Goal: Transaction & Acquisition: Register for event/course

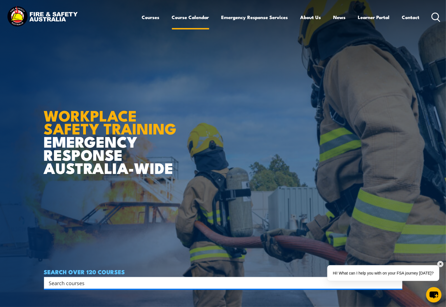
click at [193, 17] on link "Course Calendar" at bounding box center [190, 17] width 37 height 15
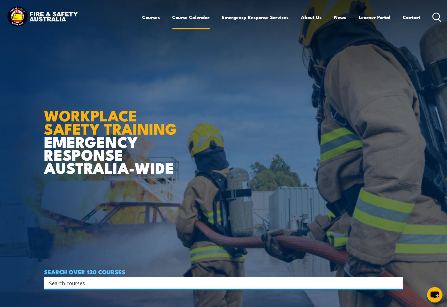
click at [191, 17] on link "Course Calendar" at bounding box center [190, 17] width 37 height 15
click at [191, 18] on link "Course Calendar" at bounding box center [190, 17] width 37 height 15
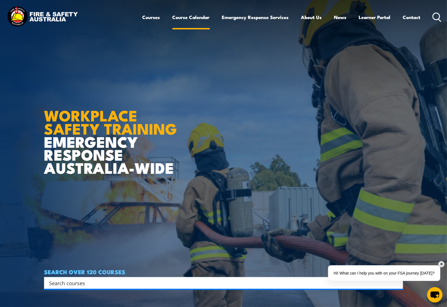
click at [192, 19] on link "Course Calendar" at bounding box center [190, 17] width 37 height 15
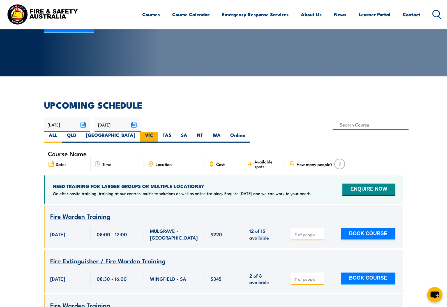
click at [158, 132] on label "VIC" at bounding box center [149, 137] width 18 height 11
click at [157, 132] on input "VIC" at bounding box center [155, 134] width 4 height 4
radio input "true"
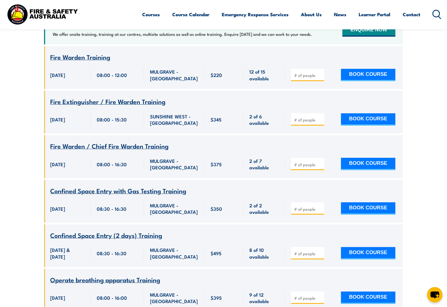
scroll to position [269, 0]
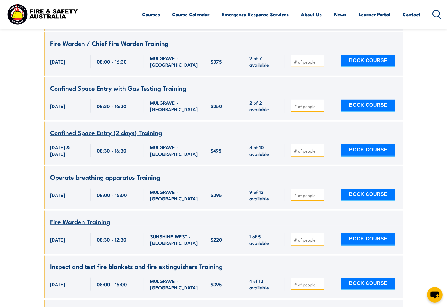
scroll to position [353, 0]
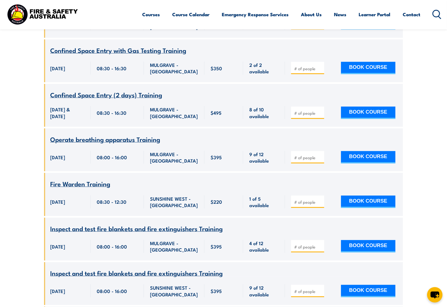
scroll to position [395, 0]
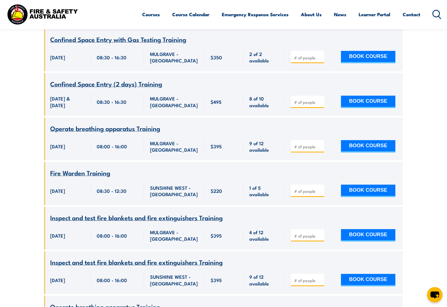
click at [126, 213] on span "Inspect and test fire blankets and fire extinguishers Training" at bounding box center [136, 218] width 172 height 10
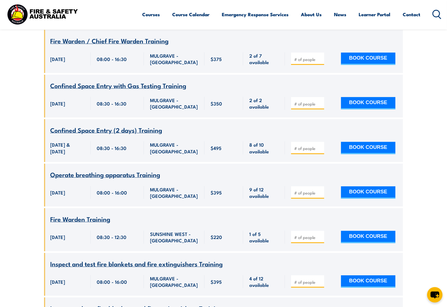
scroll to position [353, 0]
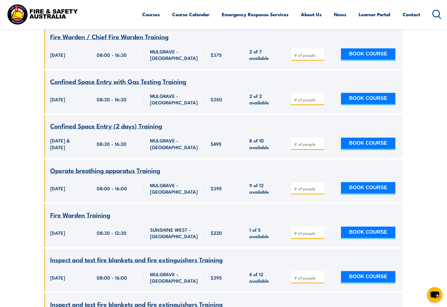
click at [300, 52] on input "number" at bounding box center [308, 55] width 28 height 6
type input "1"
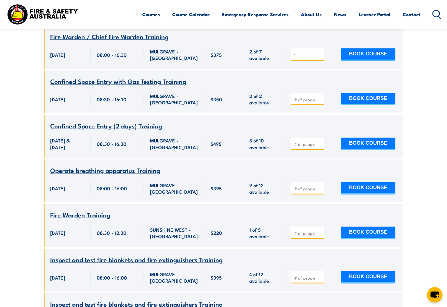
click at [319, 52] on input "1" at bounding box center [308, 55] width 28 height 6
click at [374, 48] on button "BOOK COURSE" at bounding box center [368, 54] width 54 height 12
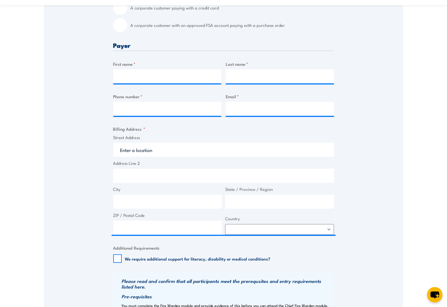
scroll to position [210, 0]
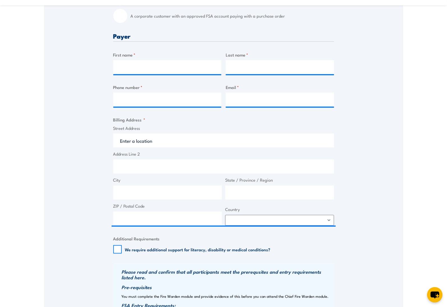
click at [64, 163] on div "Speak to a specialist CALL [PHONE_NUMBER] CALL [PHONE_NUMBER] " * " indicates r…" at bounding box center [223, 144] width 359 height 515
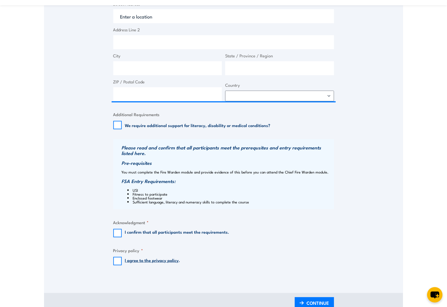
scroll to position [336, 0]
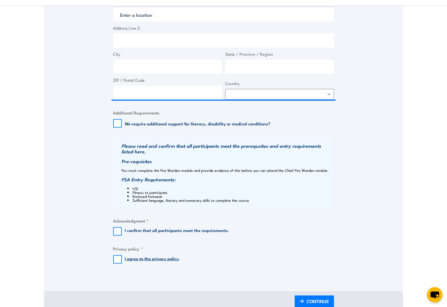
click at [60, 152] on div "Speak to a specialist CALL [PHONE_NUMBER] CALL [PHONE_NUMBER] " * " indicates r…" at bounding box center [223, 18] width 359 height 515
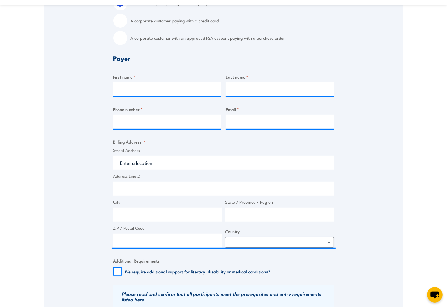
scroll to position [183, 0]
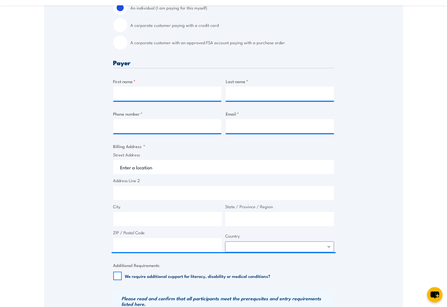
click at [89, 122] on div "Speak to a specialist CALL 1300 885 530 CALL 1300 885 530 " * " indicates requi…" at bounding box center [223, 171] width 359 height 515
click at [122, 22] on input "A corporate customer paying with a credit card" at bounding box center [120, 25] width 14 height 14
radio input "true"
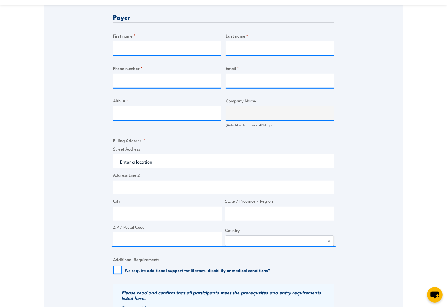
scroll to position [310, 0]
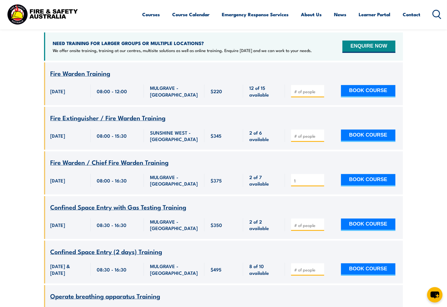
scroll to position [227, 0]
